Goal: Navigation & Orientation: Find specific page/section

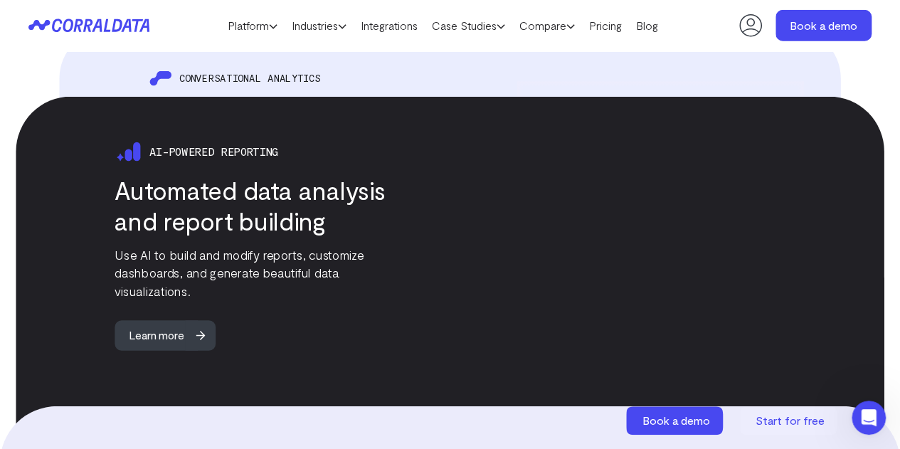
scroll to position [2059, 0]
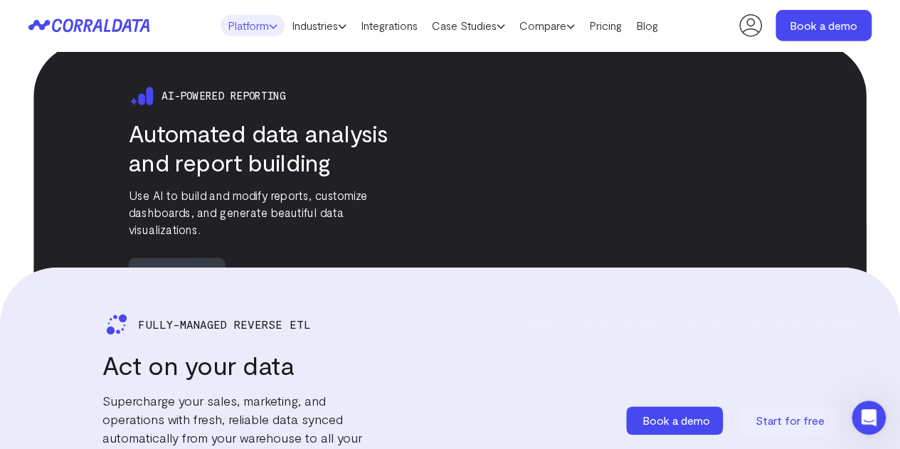
click at [252, 25] on link "Platform" at bounding box center [252, 25] width 64 height 21
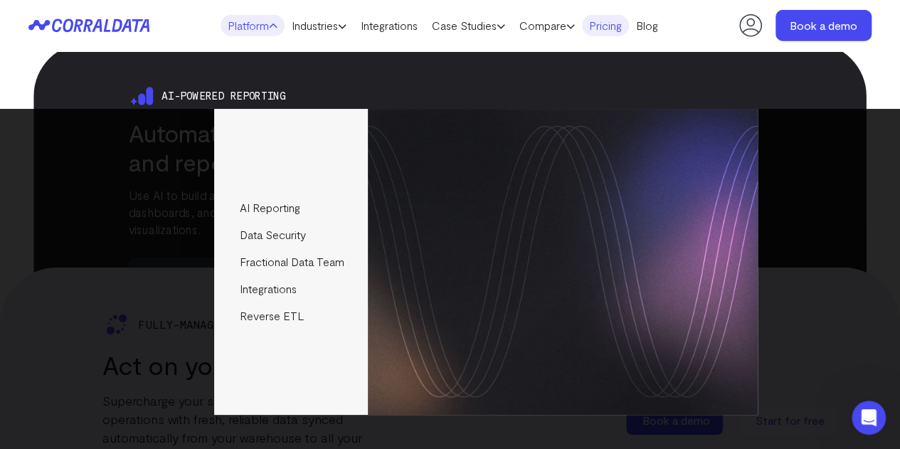
click at [629, 26] on link "Pricing" at bounding box center [605, 25] width 47 height 21
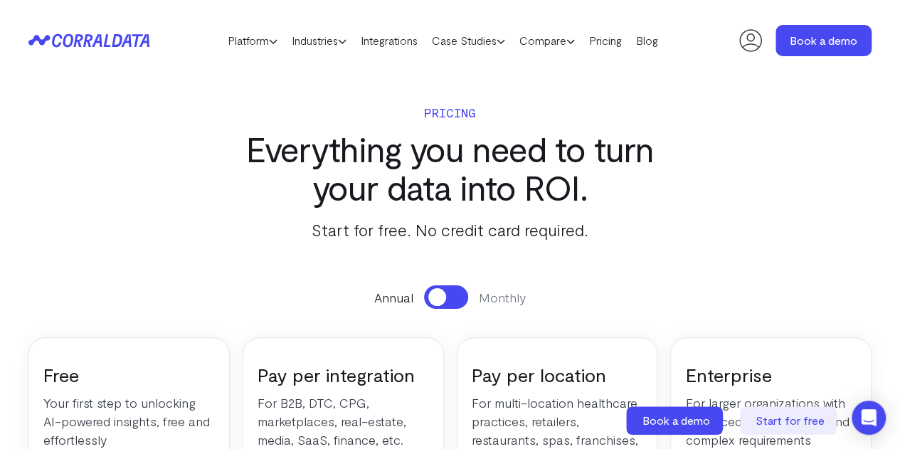
click at [122, 46] on icon at bounding box center [117, 40] width 11 height 13
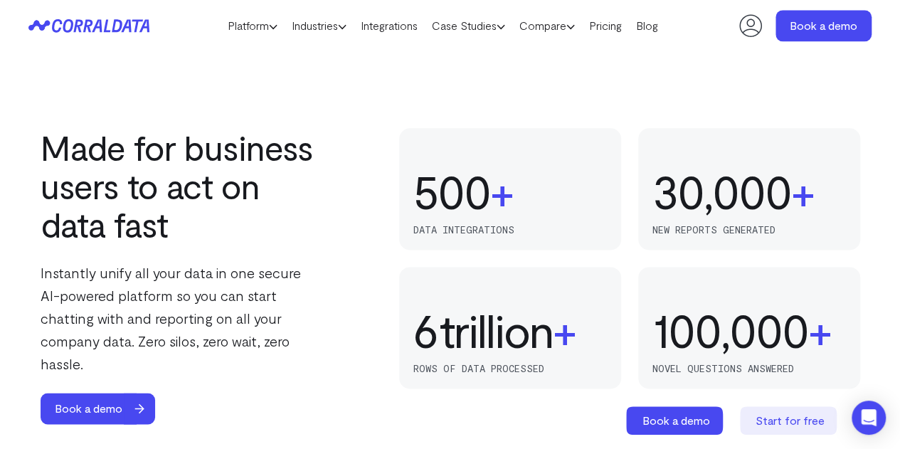
scroll to position [858, 0]
